Goal: Check status: Check status

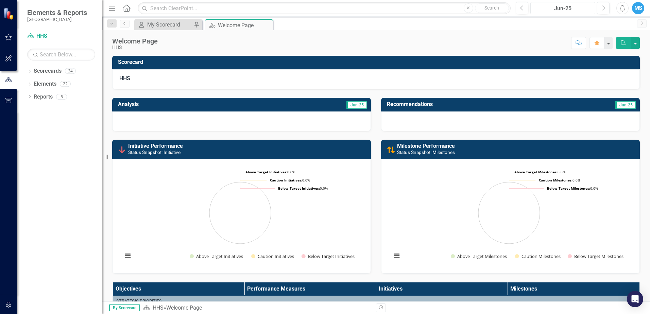
click at [570, 13] on button "Jun-25" at bounding box center [563, 8] width 65 height 12
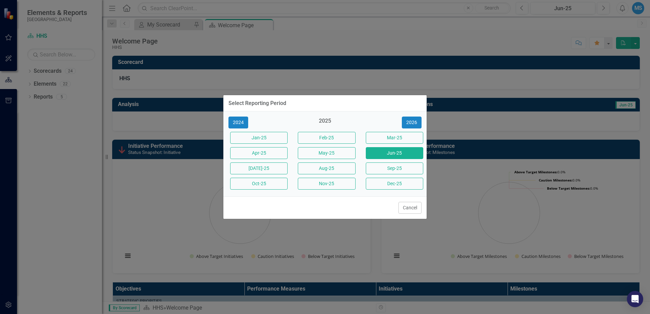
click at [314, 165] on button "Aug-25" at bounding box center [326, 169] width 57 height 12
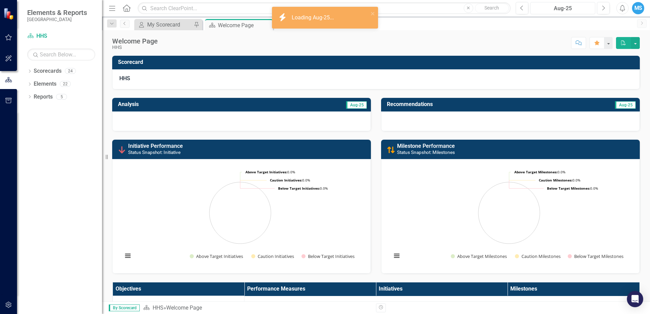
click at [556, 8] on div "Aug-25" at bounding box center [563, 8] width 60 height 8
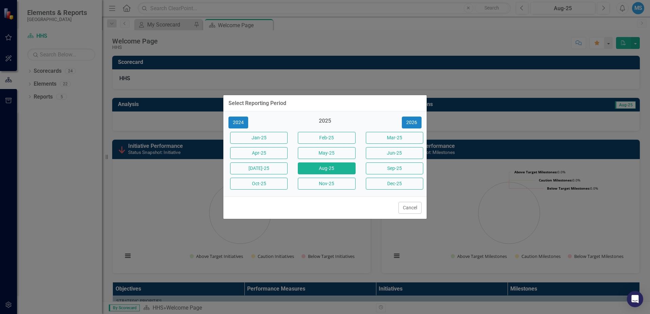
click at [381, 151] on button "Jun-25" at bounding box center [394, 153] width 57 height 12
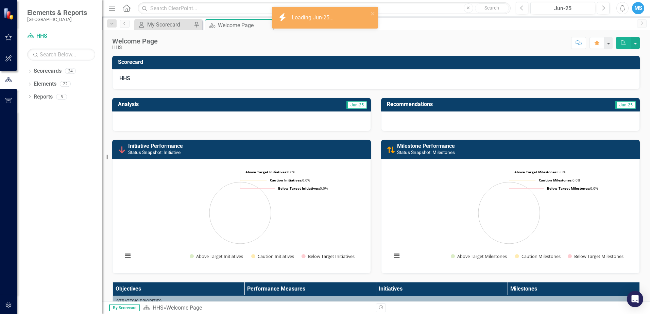
click at [514, 32] on div "Welcome Page HHS Score: N/A Jun-25 Completed Comment Favorite PDF" at bounding box center [376, 40] width 548 height 20
click at [552, 11] on div "Jun-25" at bounding box center [563, 8] width 60 height 8
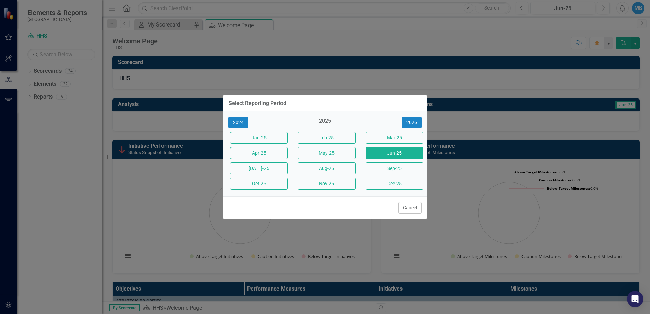
click at [334, 168] on button "Aug-25" at bounding box center [326, 169] width 57 height 12
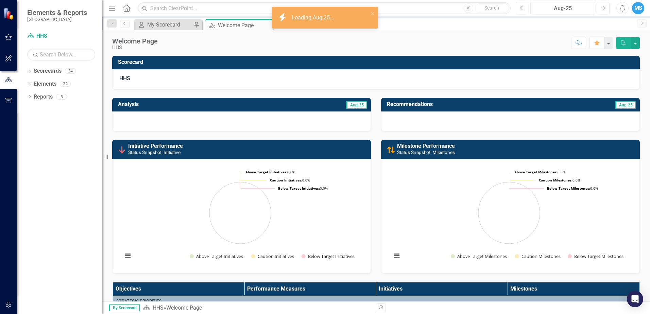
click at [462, 37] on div "Score: N/A Aug-25 Completed Comment Favorite PDF" at bounding box center [400, 43] width 479 height 12
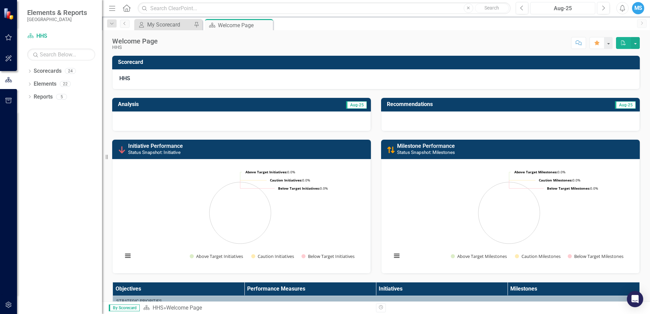
click at [565, 11] on div "Aug-25" at bounding box center [563, 8] width 60 height 8
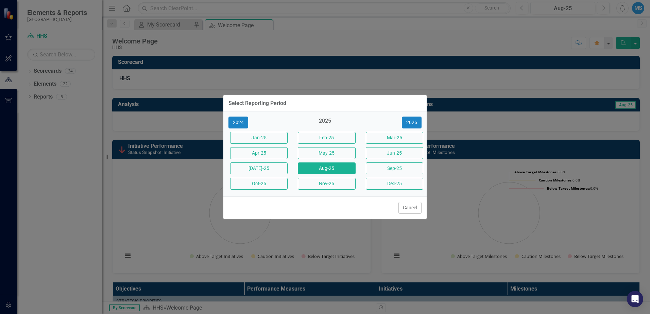
click at [459, 66] on div "Select Reporting Period 2024 2025 [DATE]-25 Feb-25 Mar-25 Apr-25 May-25 Jun-25 …" at bounding box center [325, 157] width 650 height 314
click at [406, 210] on button "Cancel" at bounding box center [410, 208] width 23 height 12
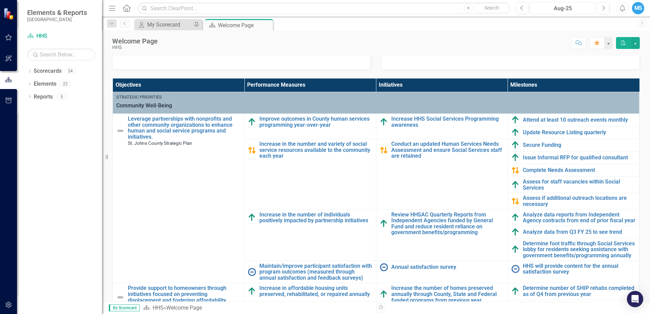
click at [567, 9] on div "Aug-25" at bounding box center [563, 8] width 60 height 8
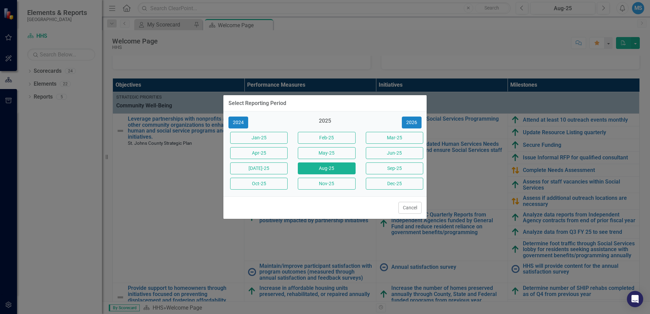
click at [271, 166] on button "[DATE]-25" at bounding box center [258, 169] width 57 height 12
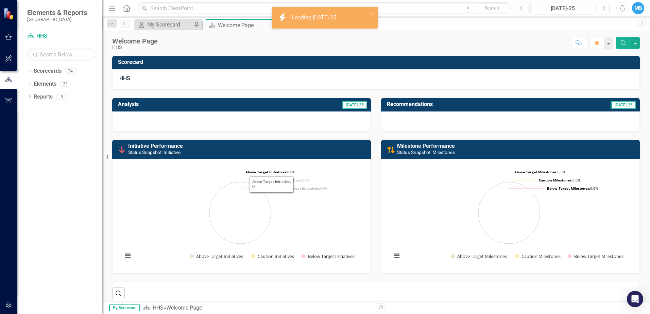
drag, startPoint x: 271, startPoint y: 166, endPoint x: 446, endPoint y: 56, distance: 206.7
click at [446, 42] on div "Score: N/A [DATE]-25 Completed Comment Favorite PDF" at bounding box center [400, 43] width 479 height 12
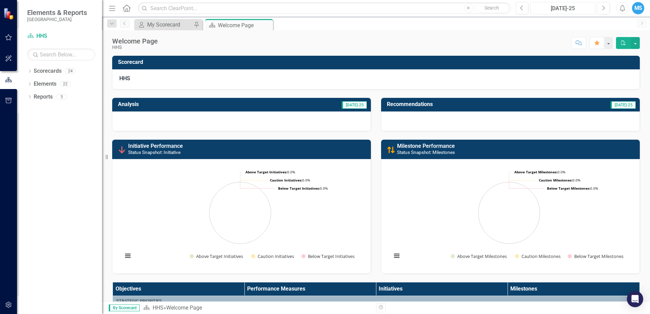
click at [567, 5] on div "[DATE]-25" at bounding box center [563, 8] width 60 height 8
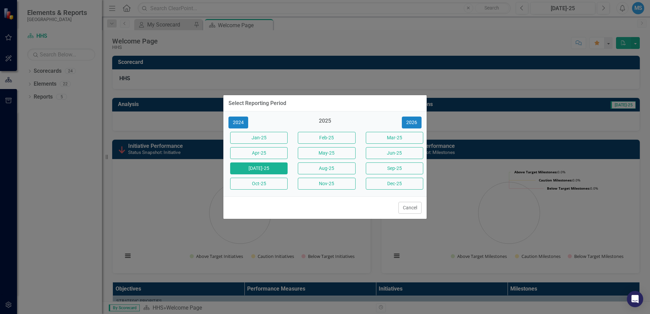
click at [332, 175] on div "Aug-25" at bounding box center [325, 168] width 68 height 15
click at [333, 168] on button "Aug-25" at bounding box center [326, 169] width 57 height 12
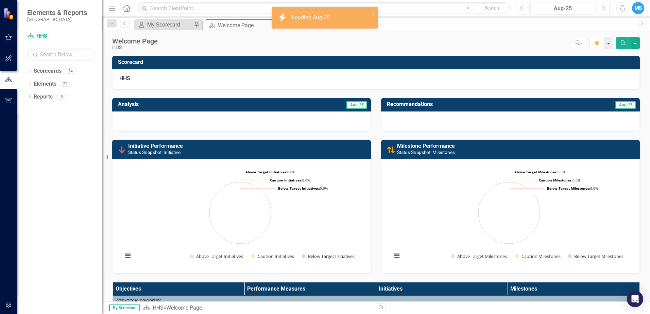
click at [412, 50] on div "Welcome Page HHS Score: N/A Aug-25 Completed Comment Favorite PDF" at bounding box center [376, 40] width 548 height 20
click at [374, 16] on button "close" at bounding box center [373, 14] width 5 height 8
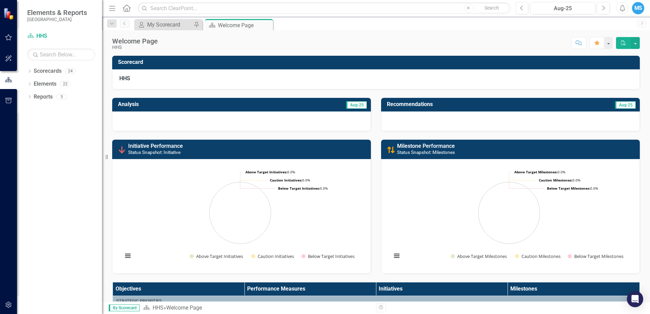
click at [412, 34] on div "Welcome Page HHS Score: N/A Aug-25 Completed Comment Favorite PDF" at bounding box center [376, 40] width 548 height 20
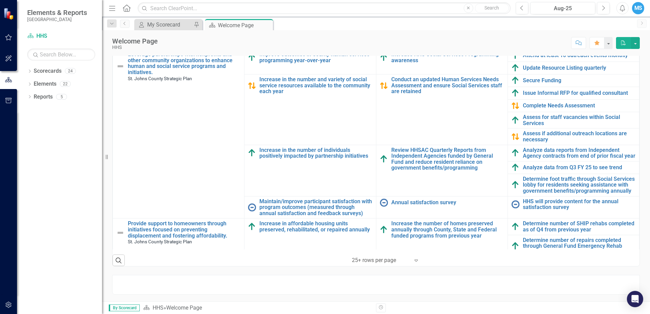
click at [324, 33] on div "Welcome Page HHS Score: N/A Aug-25 Completed Comment Favorite PDF" at bounding box center [376, 40] width 548 height 20
